Goal: Register for event/course

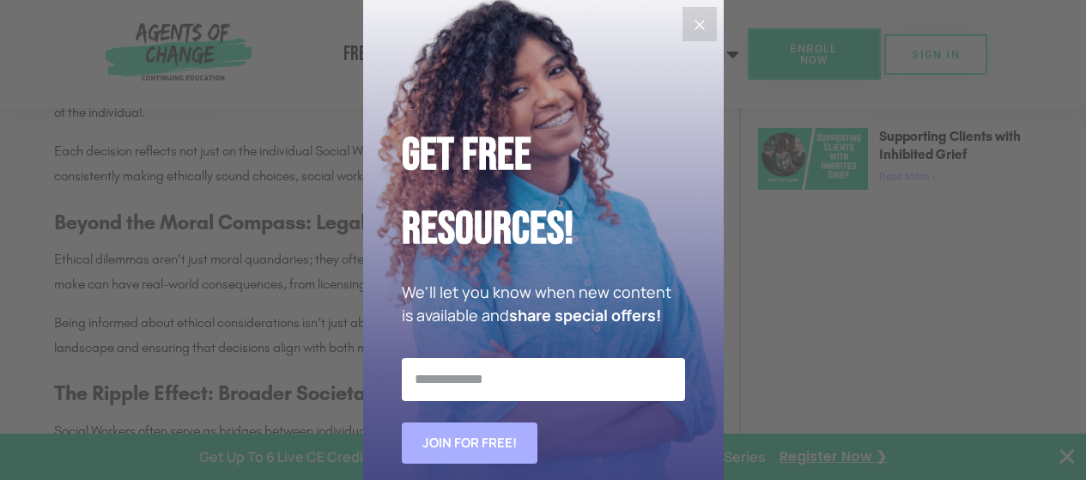
scroll to position [1364, 0]
click at [689, 18] on icon "Close" at bounding box center [699, 25] width 21 height 21
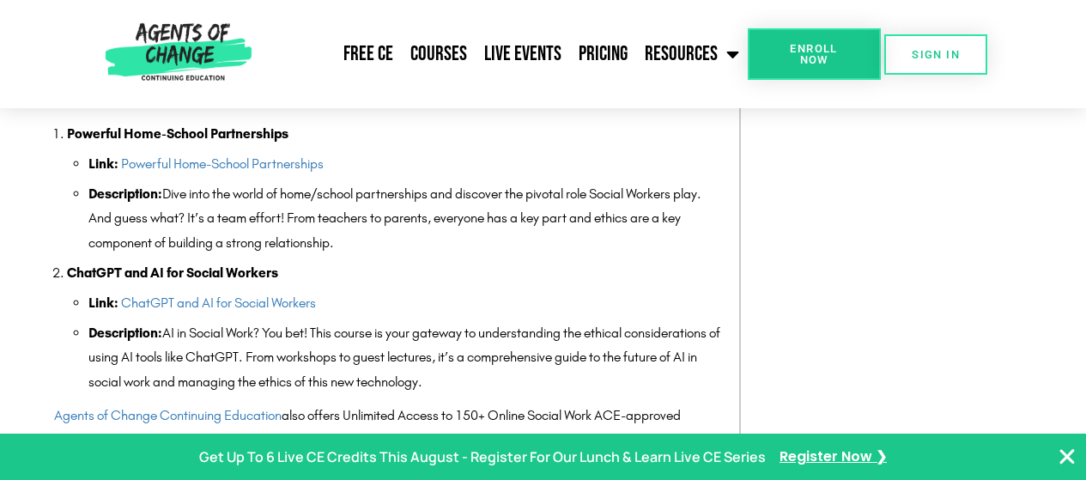
scroll to position [1972, 0]
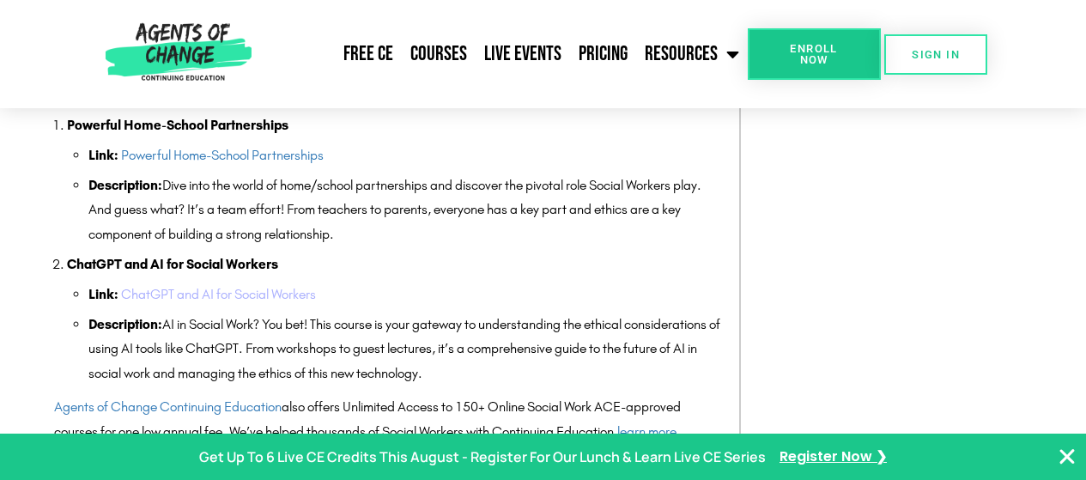
click at [217, 297] on link "ChatGPT and AI for Social Workers" at bounding box center [218, 294] width 195 height 16
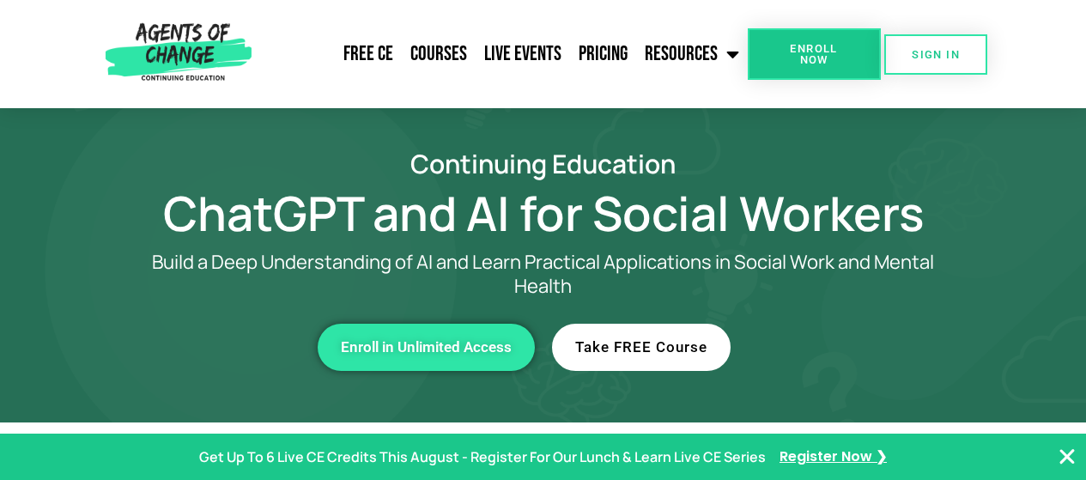
click at [647, 342] on span "Take FREE Course" at bounding box center [641, 347] width 132 height 15
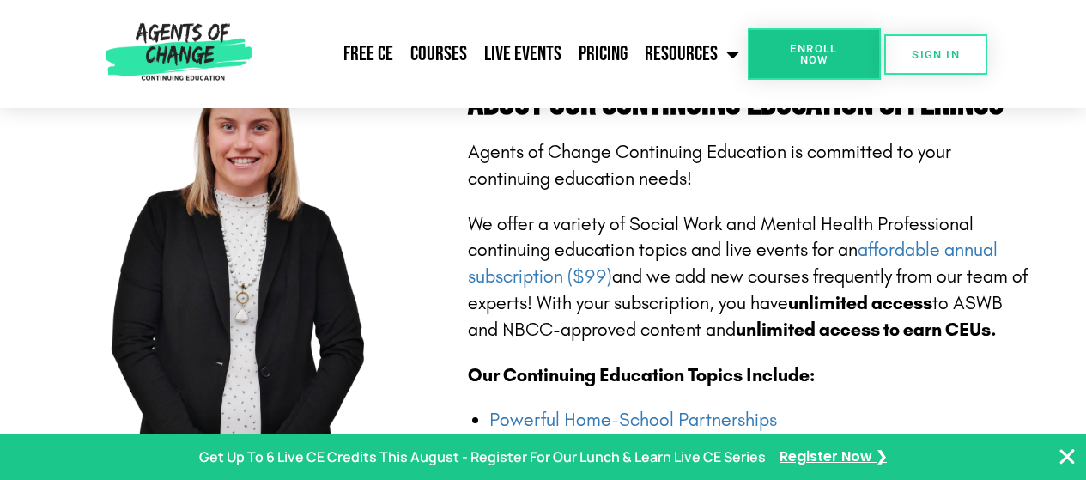
scroll to position [403, 0]
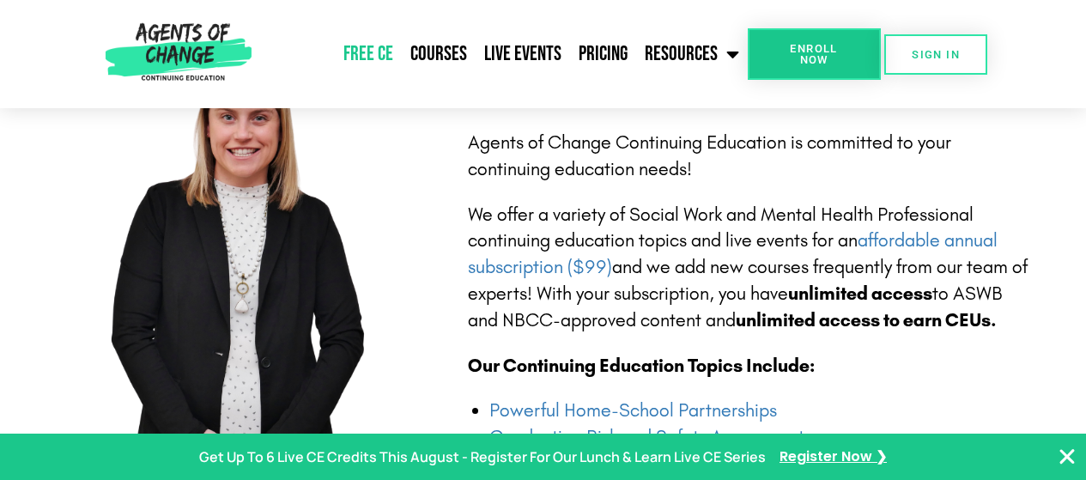
click at [360, 48] on link "Free CE" at bounding box center [368, 54] width 67 height 43
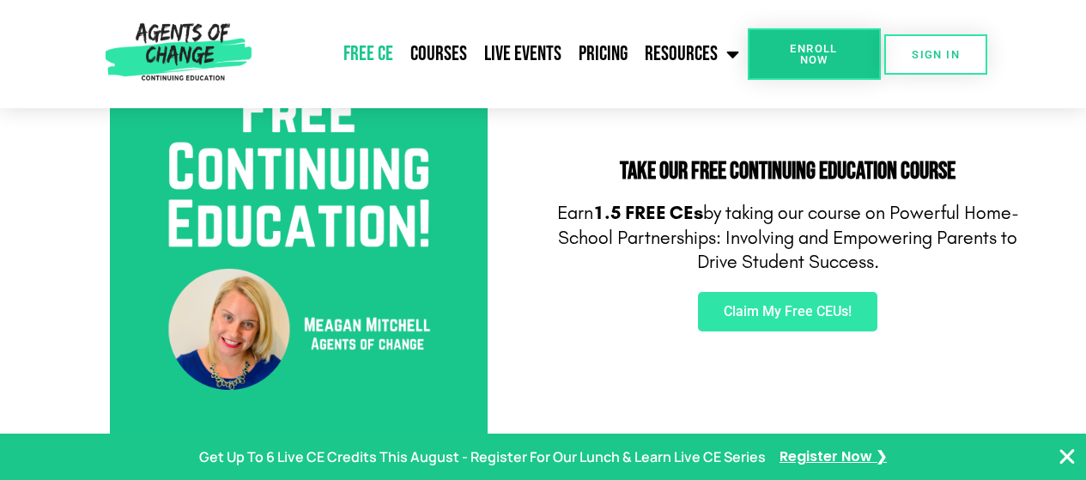
scroll to position [675, 0]
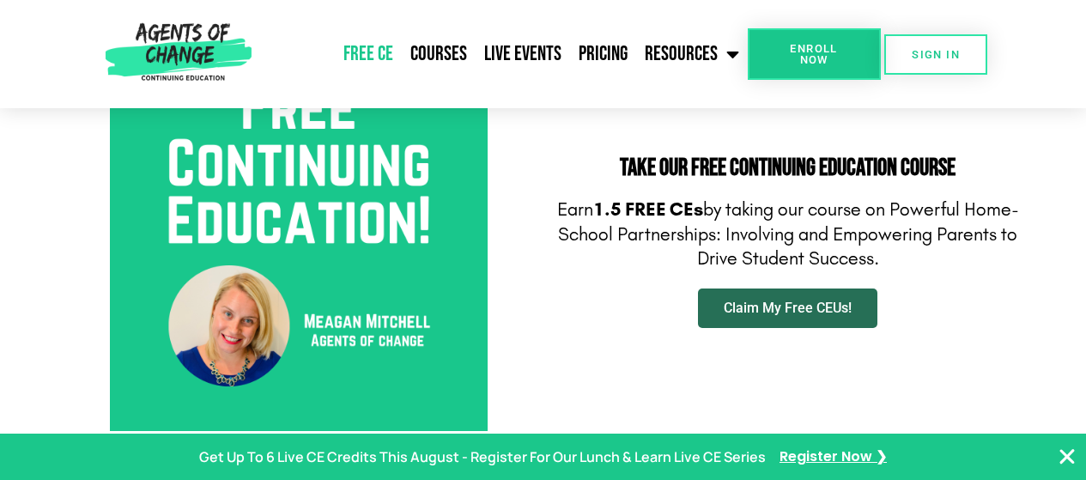
click at [800, 309] on span "Claim My Free CEUs!" at bounding box center [788, 308] width 128 height 14
